Goal: Information Seeking & Learning: Learn about a topic

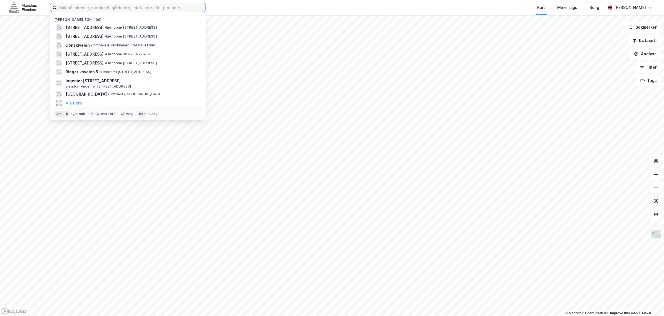
click at [122, 9] on input at bounding box center [131, 7] width 149 height 8
paste input "Fagerlidal 430"
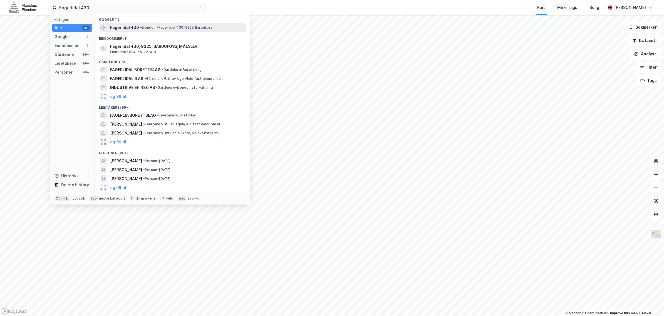
click at [128, 25] on span "Fagerlidal 430" at bounding box center [124, 27] width 29 height 7
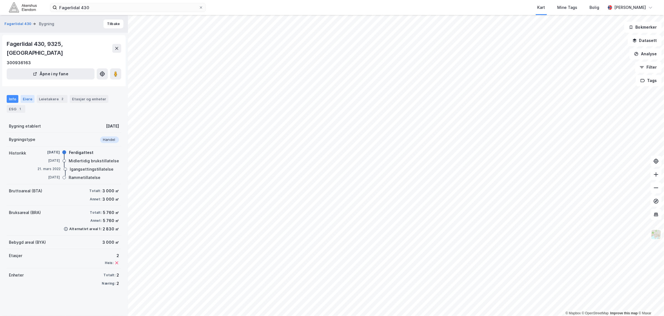
click at [30, 95] on div "Eiere" at bounding box center [28, 99] width 14 height 8
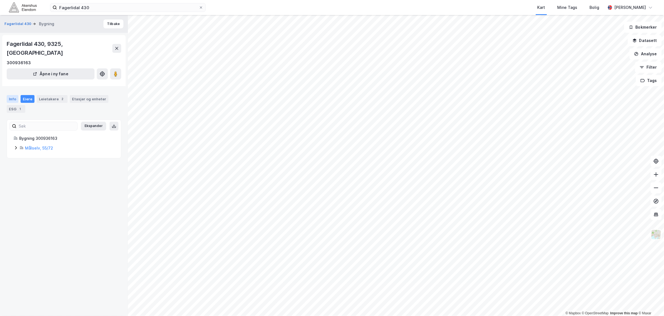
click at [13, 95] on div "Info" at bounding box center [13, 99] width 12 height 8
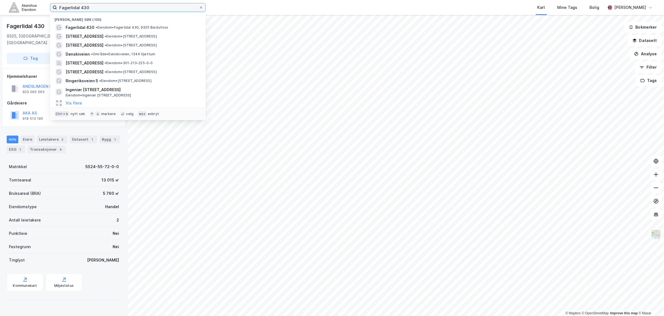
drag, startPoint x: 38, startPoint y: -1, endPoint x: -1, endPoint y: -5, distance: 38.6
click at [0, 0] on html "Fagerlidal 430 Nylige søk (100) Fagerlidal 430 • Eiendom • Fagerlidal 430, 9325…" at bounding box center [332, 158] width 664 height 316
paste input "27345"
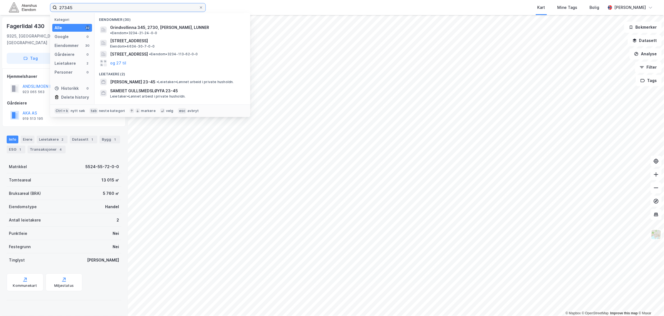
drag, startPoint x: 73, startPoint y: 10, endPoint x: 11, endPoint y: 6, distance: 61.3
click at [11, 6] on div "27345 Kategori Alle 32 Google 0 Eiendommer 30 Gårdeiere 0 Leietakere 2 Personer…" at bounding box center [332, 7] width 664 height 15
paste input "Hvervenmoveien 2"
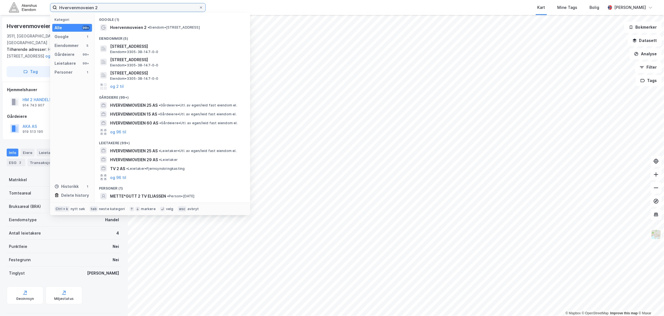
drag, startPoint x: 109, startPoint y: 10, endPoint x: -1, endPoint y: 0, distance: 110.4
click at [0, 0] on html "Hvervenmoveien 2 Kategori Alle 99+ Google 1 Eiendommer 5 Gårdeiere 99+ Leietake…" at bounding box center [332, 158] width 664 height 316
paste input "6325"
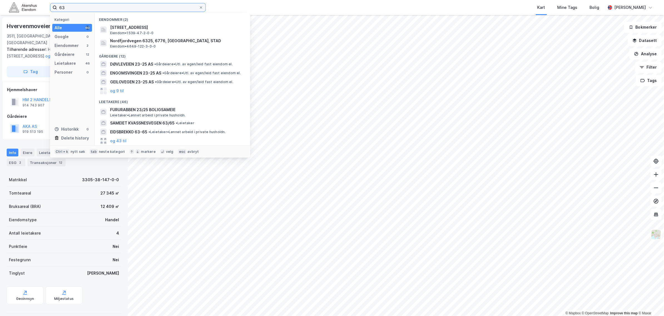
type input "6"
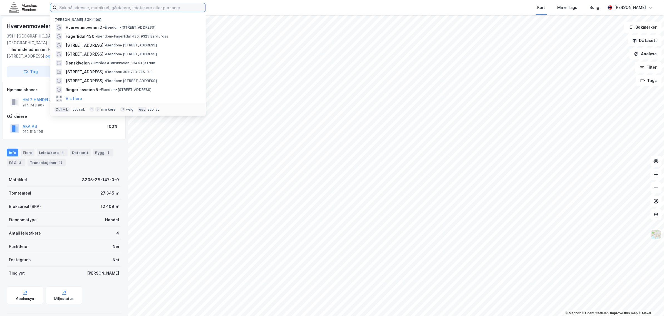
click at [75, 9] on input at bounding box center [131, 7] width 149 height 8
paste input "Nedre Strandgt. 57"
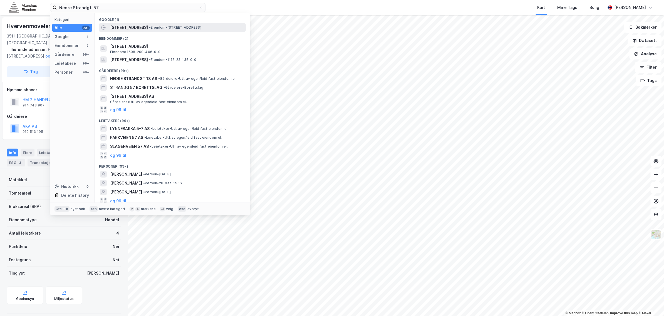
click at [147, 28] on span "[STREET_ADDRESS]" at bounding box center [129, 27] width 38 height 7
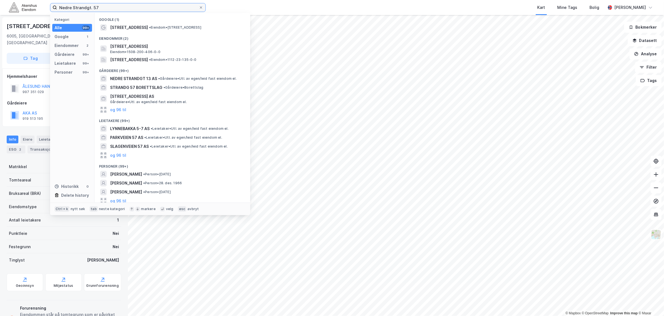
drag, startPoint x: 102, startPoint y: 6, endPoint x: 25, endPoint y: 3, distance: 76.3
click at [25, 3] on div "Nedre Strandgt. 57 Kategori Alle 99+ Google 1 Eiendommer 2 Gårdeiere 99+ Leieta…" at bounding box center [332, 7] width 664 height 15
paste input "[STREET_ADDRESS]"
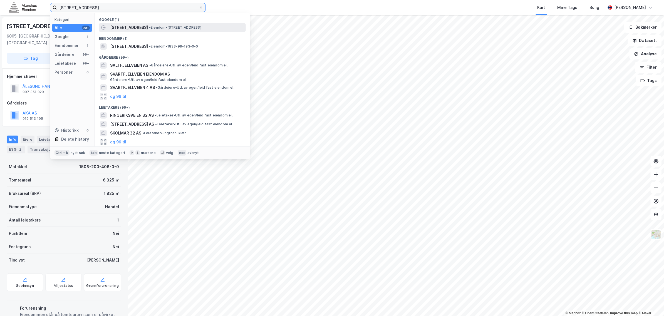
type input "[STREET_ADDRESS]"
click at [154, 27] on span "• Eiendom • [STREET_ADDRESS]" at bounding box center [175, 27] width 52 height 4
